Goal: Check status: Check status

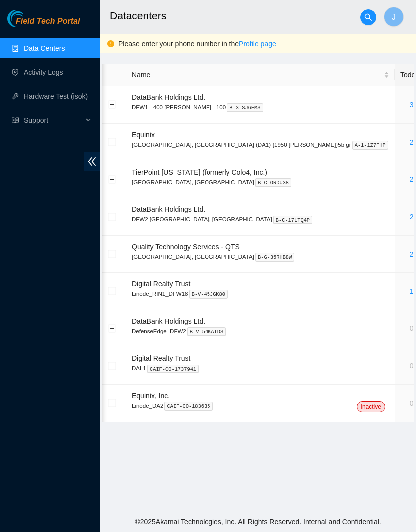
scroll to position [0, 16]
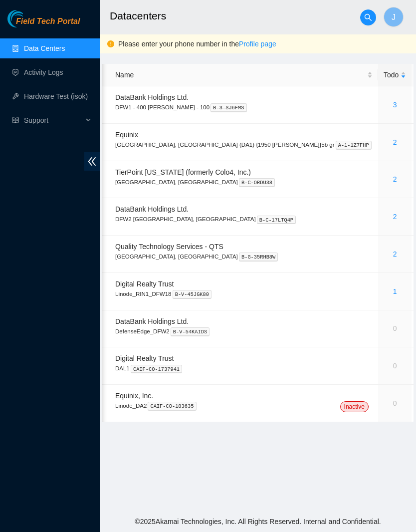
click at [64, 23] on span "Field Tech Portal" at bounding box center [48, 21] width 64 height 9
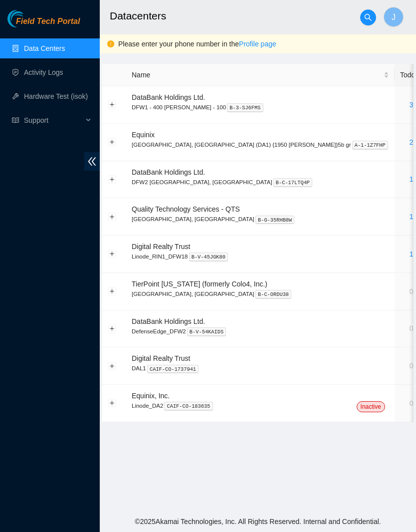
click at [400, 178] on div "1" at bounding box center [411, 179] width 22 height 11
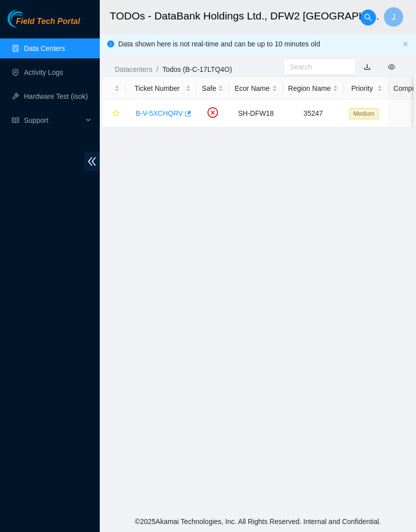
click at [327, 69] on input "text" at bounding box center [316, 66] width 52 height 11
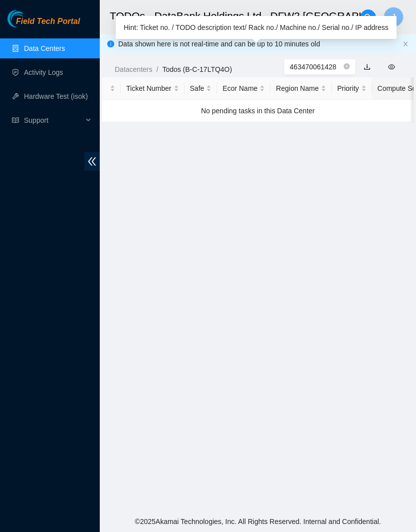
type input "463470061428"
click at [361, 16] on span "search" at bounding box center [368, 17] width 15 height 8
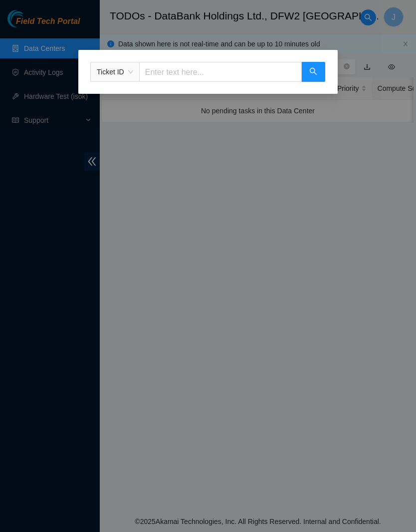
click at [250, 69] on input "text" at bounding box center [220, 72] width 163 height 20
click at [108, 79] on span "Ticket ID" at bounding box center [115, 71] width 36 height 15
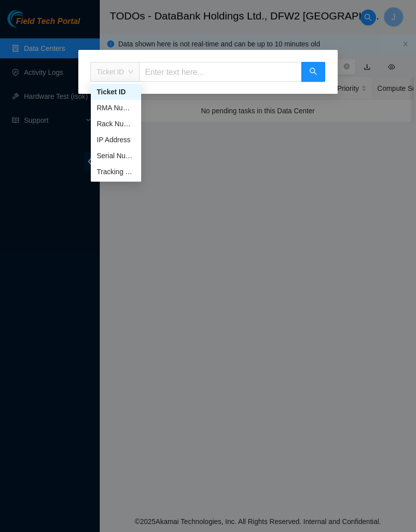
click at [127, 74] on span "Ticket ID" at bounding box center [115, 71] width 36 height 15
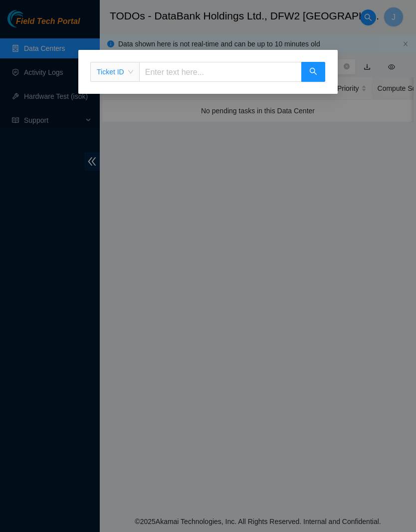
click at [125, 72] on span "Ticket ID" at bounding box center [115, 71] width 36 height 15
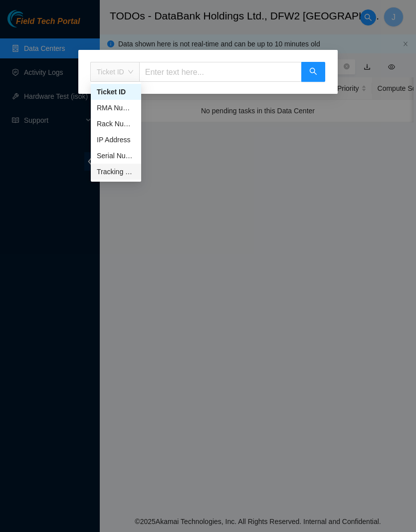
click at [136, 178] on div "Tracking Number" at bounding box center [116, 172] width 50 height 16
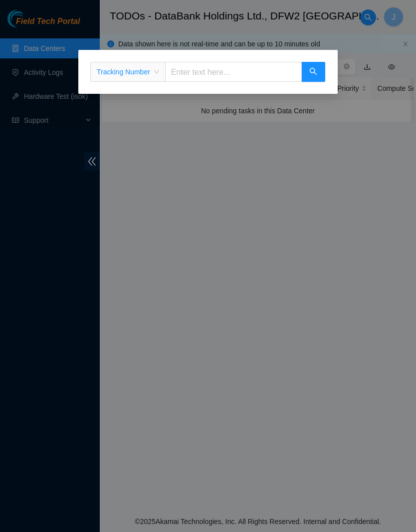
click at [217, 74] on input "text" at bounding box center [233, 72] width 137 height 20
type input "463470061428"
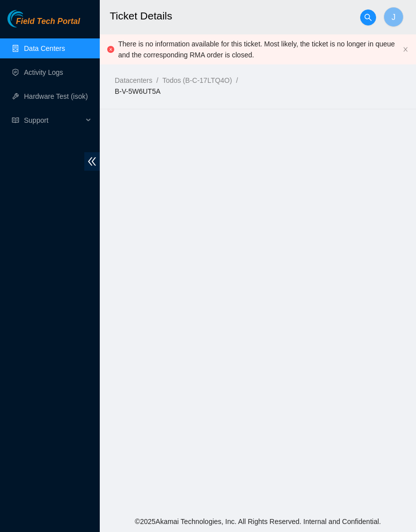
click at [362, 28] on div at bounding box center [368, 17] width 16 height 32
click at [364, 17] on span "search" at bounding box center [368, 17] width 15 height 8
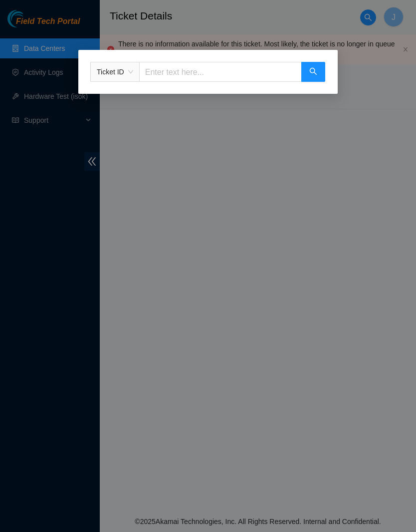
click at [136, 74] on div "Ticket ID" at bounding box center [115, 72] width 48 height 16
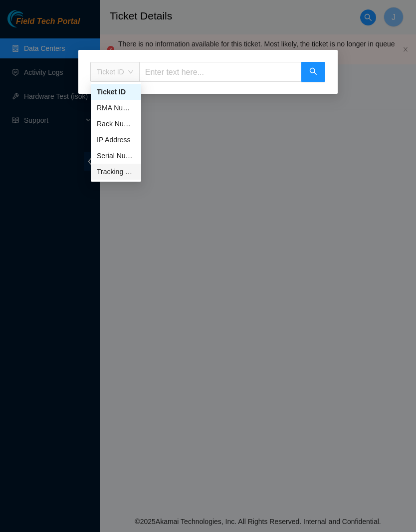
click at [128, 172] on div "Tracking Number" at bounding box center [116, 171] width 38 height 11
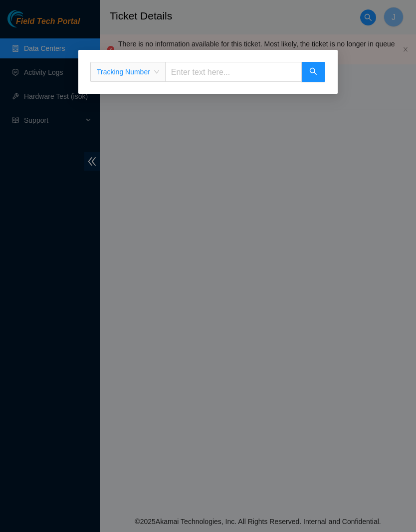
click at [196, 81] on input "text" at bounding box center [233, 72] width 137 height 20
type input "463470061325"
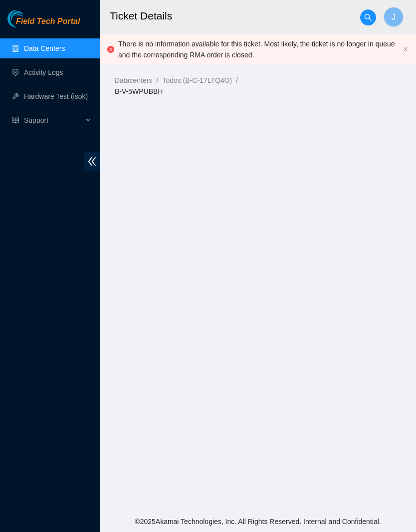
click at [381, 31] on h2 "Ticket Details" at bounding box center [248, 16] width 277 height 32
click at [364, 23] on button "button" at bounding box center [368, 17] width 16 height 16
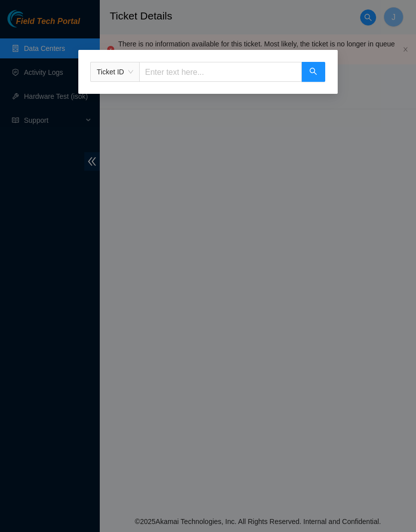
click at [236, 68] on input "text" at bounding box center [220, 72] width 163 height 20
type input "463470061347"
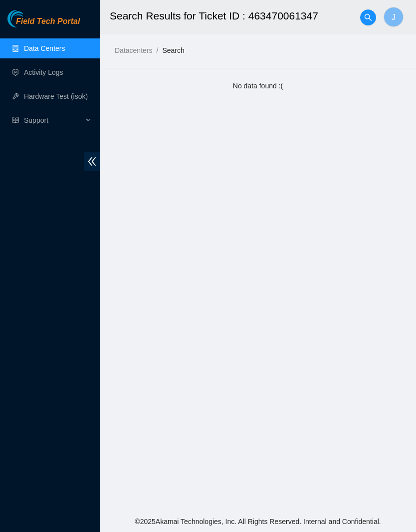
scroll to position [41, 0]
